Goal: Information Seeking & Learning: Find specific fact

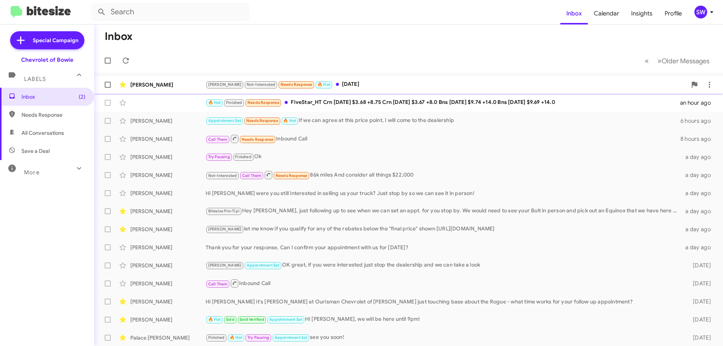
click at [331, 78] on div "Israel Adamu Brian Not-Interested Needs Response 🔥 Hot Monday 21 minutes ago" at bounding box center [408, 84] width 617 height 15
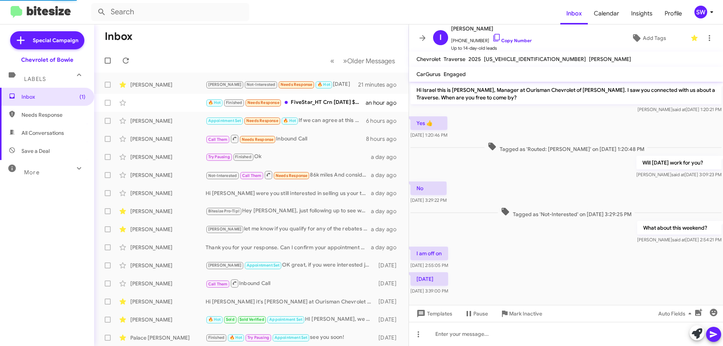
scroll to position [8, 0]
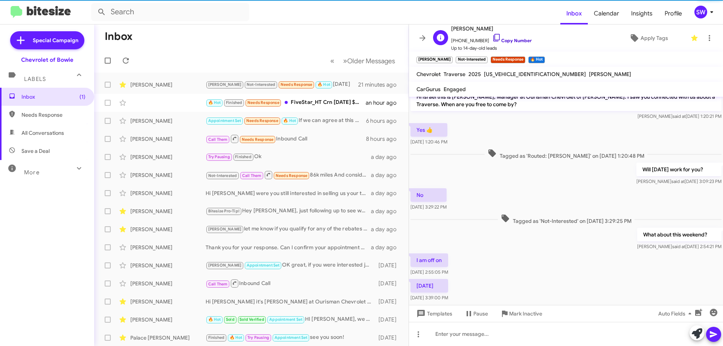
click at [492, 36] on icon at bounding box center [496, 37] width 9 height 9
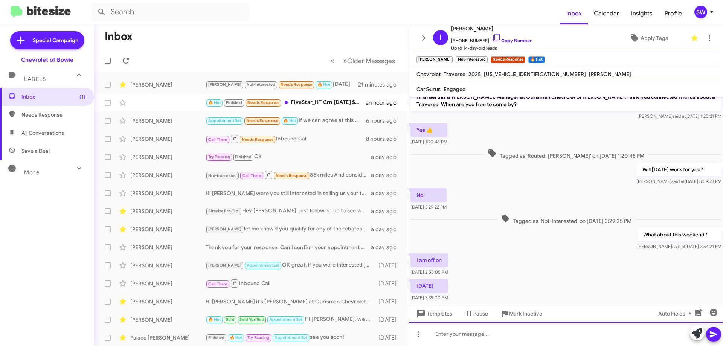
click at [462, 338] on div at bounding box center [566, 334] width 314 height 24
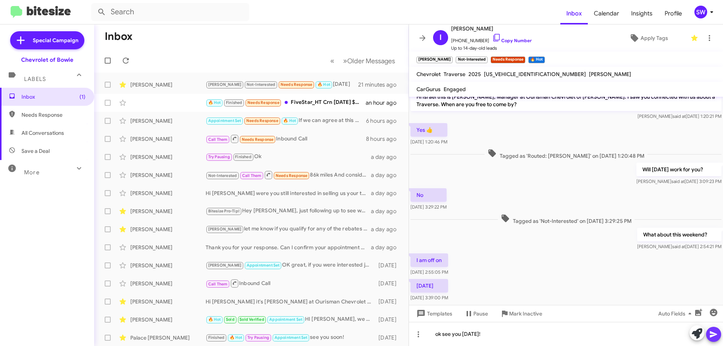
drag, startPoint x: 709, startPoint y: 334, endPoint x: 561, endPoint y: 261, distance: 164.2
click at [707, 334] on button at bounding box center [713, 334] width 15 height 15
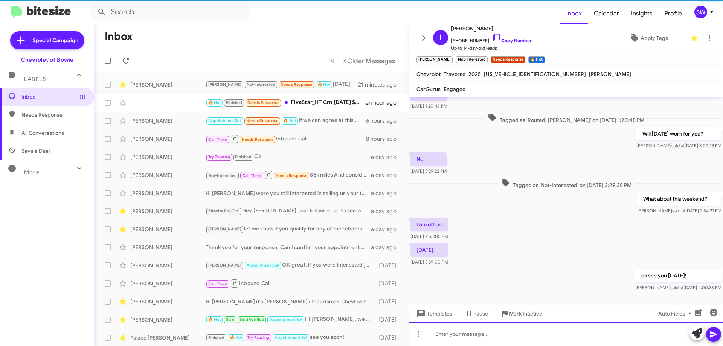
scroll to position [51, 0]
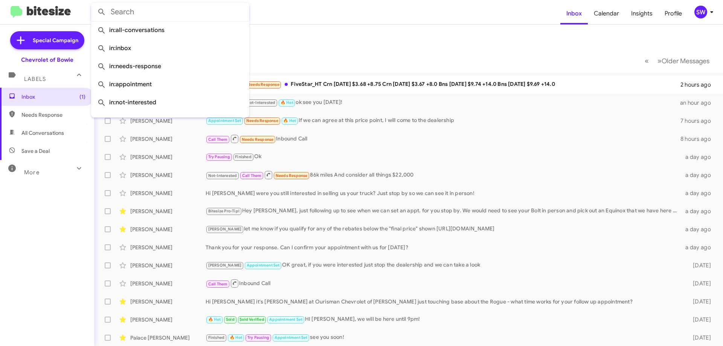
paste input "Tashana Williams"
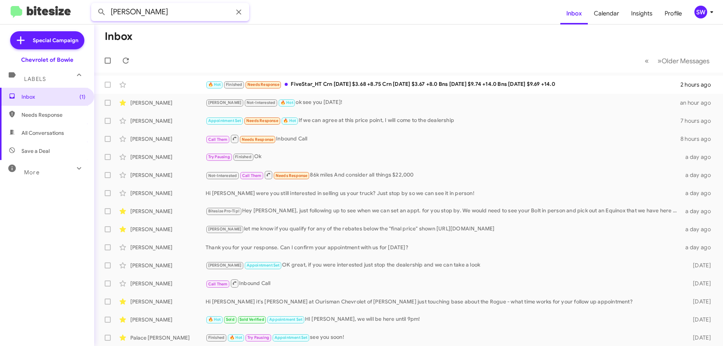
click at [94, 5] on button at bounding box center [101, 12] width 15 height 15
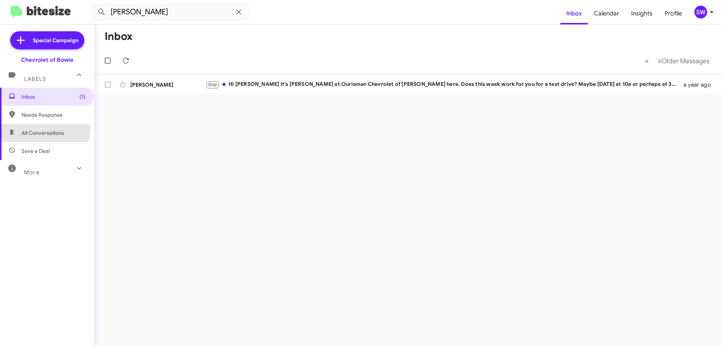
click at [29, 128] on span "All Conversations" at bounding box center [47, 133] width 94 height 18
click at [29, 130] on span "All Conversations" at bounding box center [47, 133] width 94 height 18
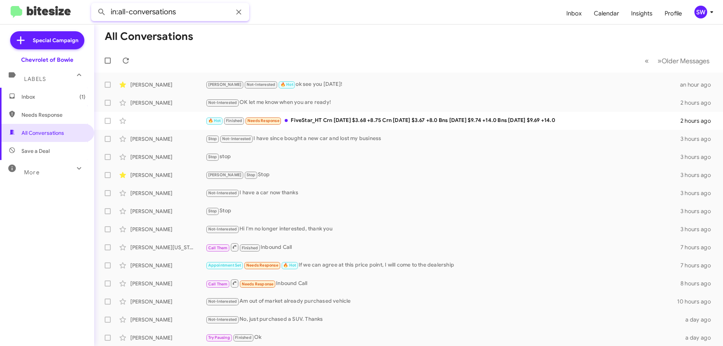
paste input "Tashana Williams"
click at [94, 5] on button at bounding box center [101, 12] width 15 height 15
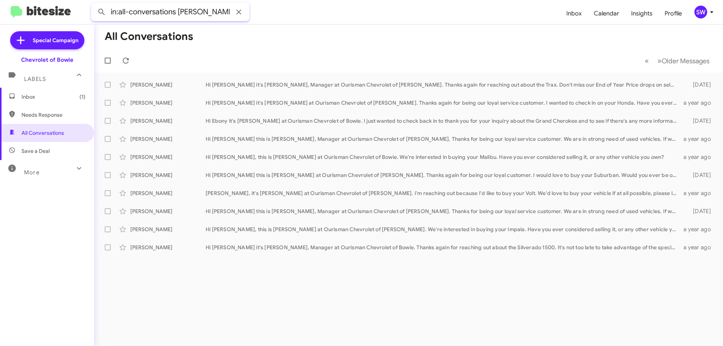
click at [197, 14] on input "in:all-conversations Tashana Williams" at bounding box center [170, 12] width 158 height 18
drag, startPoint x: 177, startPoint y: 11, endPoint x: 355, endPoint y: 6, distance: 178.2
click at [377, 10] on form "in:all-conversations Tashana Williams" at bounding box center [325, 12] width 469 height 18
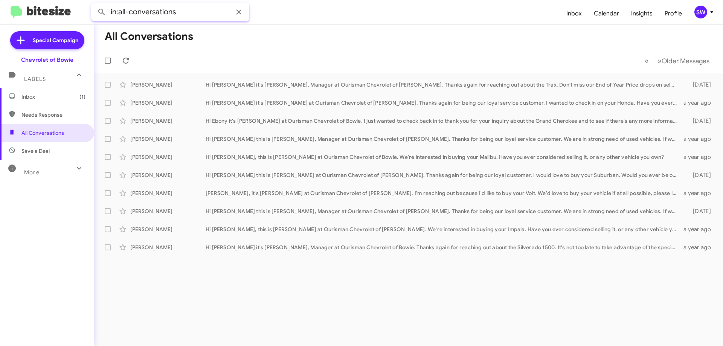
paste input "(202) 438-3525"
type input "in:all-conversations (202) 438-3525"
click at [94, 5] on button at bounding box center [101, 12] width 15 height 15
